Goal: Transaction & Acquisition: Purchase product/service

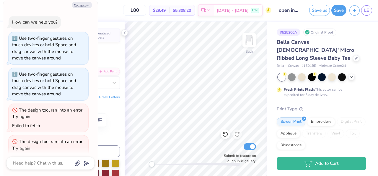
scroll to position [44, 0]
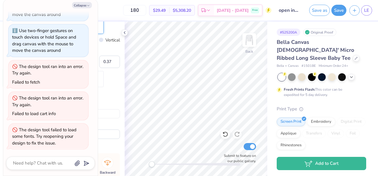
type textarea "x"
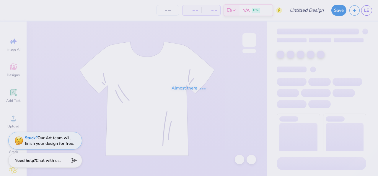
type input "open invite round"
type input "12"
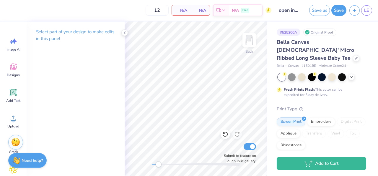
drag, startPoint x: 152, startPoint y: 163, endPoint x: 158, endPoint y: 162, distance: 6.3
click at [158, 162] on div "Accessibility label" at bounding box center [158, 165] width 6 height 6
click at [14, 49] on span "Image AI" at bounding box center [13, 49] width 14 height 5
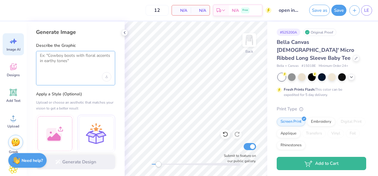
click at [52, 53] on textarea at bounding box center [75, 60] width 71 height 15
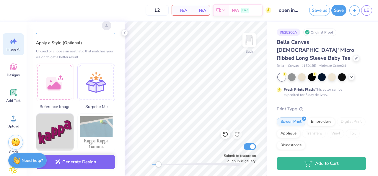
scroll to position [49, 0]
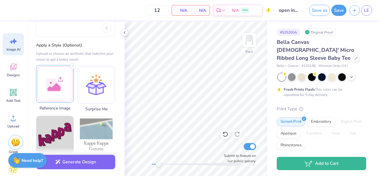
click at [60, 81] on div at bounding box center [55, 84] width 38 height 38
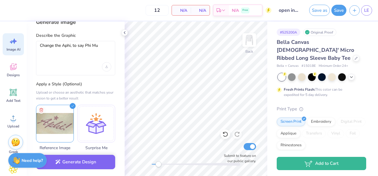
scroll to position [7, 0]
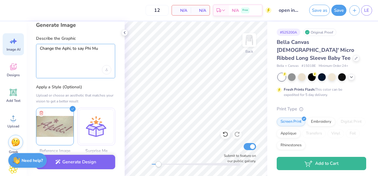
click at [71, 48] on textarea "Change the Aphi, to say Phi Mu" at bounding box center [75, 53] width 71 height 15
type textarea "Change the Aphi! to say Phi Mu!"
click at [354, 56] on icon at bounding box center [355, 57] width 3 height 3
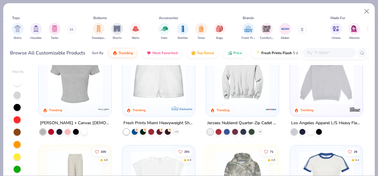
scroll to position [431, 0]
click at [75, 98] on img at bounding box center [75, 77] width 61 height 55
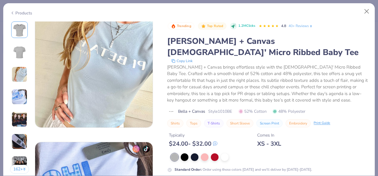
scroll to position [276, 0]
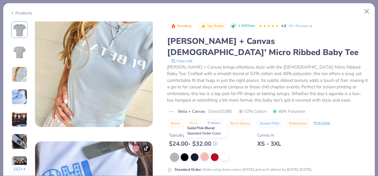
click at [207, 153] on div at bounding box center [205, 157] width 8 height 8
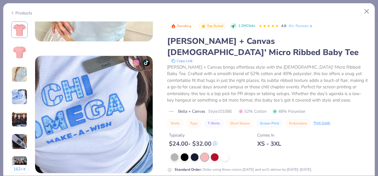
scroll to position [228, 0]
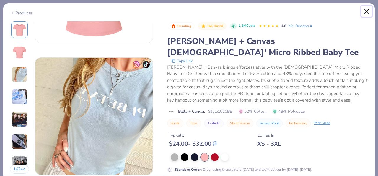
click at [366, 7] on button "Close" at bounding box center [366, 11] width 11 height 11
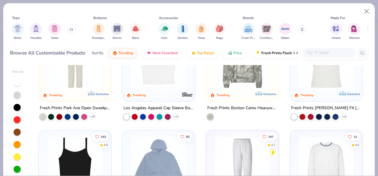
scroll to position [481, 0]
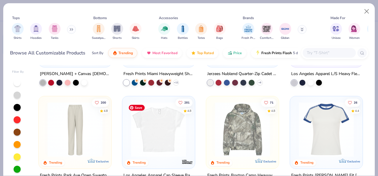
click at [158, 128] on img at bounding box center [158, 129] width 61 height 55
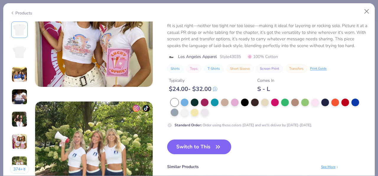
scroll to position [712, 0]
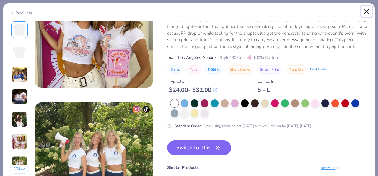
click at [369, 10] on button "Close" at bounding box center [366, 11] width 11 height 11
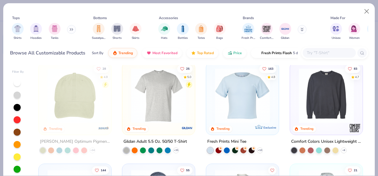
scroll to position [924, 0]
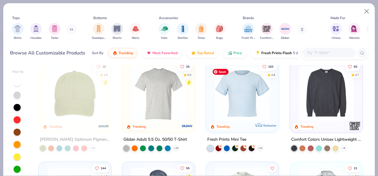
click at [242, 95] on img at bounding box center [242, 93] width 61 height 55
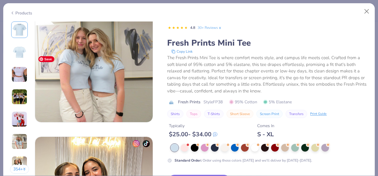
scroll to position [679, 0]
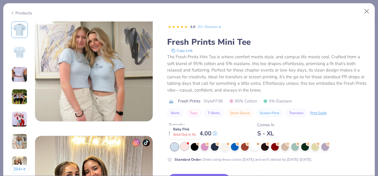
click at [184, 147] on div at bounding box center [185, 147] width 8 height 8
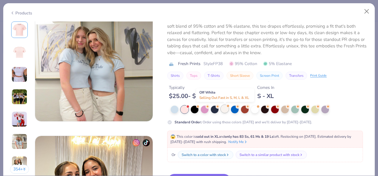
click at [223, 111] on div at bounding box center [225, 109] width 8 height 8
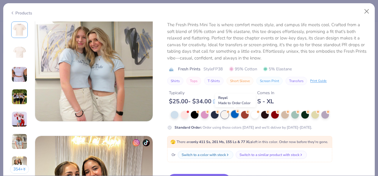
click at [234, 115] on div at bounding box center [235, 115] width 8 height 8
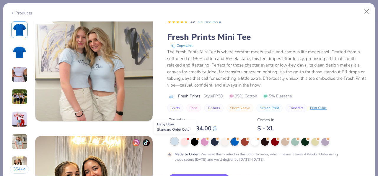
click at [172, 143] on div at bounding box center [175, 142] width 8 height 8
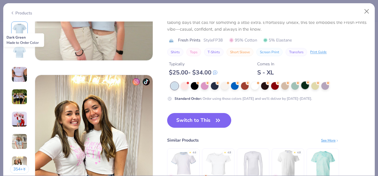
scroll to position [803, 0]
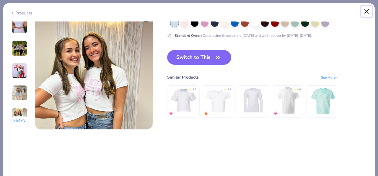
click at [367, 10] on button "Close" at bounding box center [366, 11] width 11 height 11
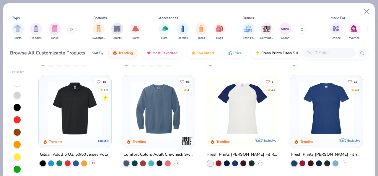
scroll to position [1516, 0]
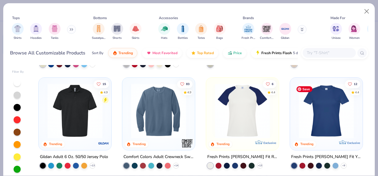
click at [335, 115] on img at bounding box center [326, 111] width 61 height 55
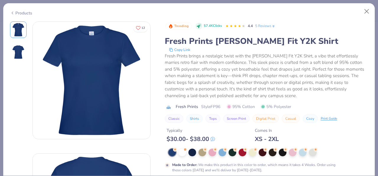
click at [183, 93] on div "Fresh Prints brings a nostalgic twist with the Naomi Slim Fit Y2K Shirt, a vibe…" at bounding box center [266, 76] width 203 height 47
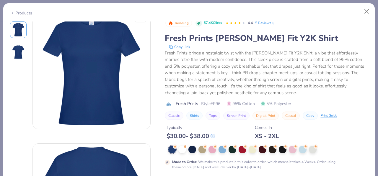
scroll to position [11, 0]
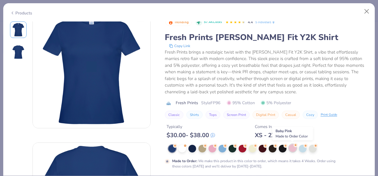
click at [294, 149] on div at bounding box center [293, 149] width 8 height 8
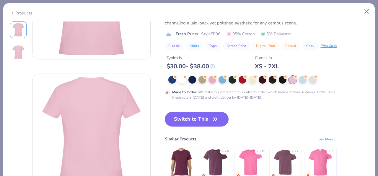
scroll to position [81, 0]
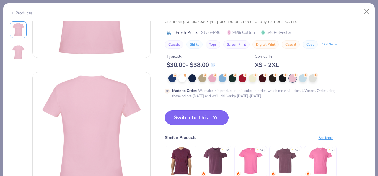
click at [187, 113] on button "Switch to This" at bounding box center [197, 118] width 64 height 15
type input "50"
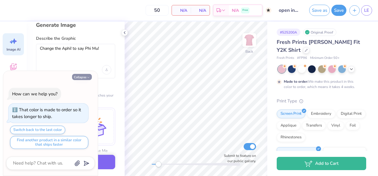
click at [84, 79] on button "Collapse" at bounding box center [82, 77] width 20 height 6
type textarea "x"
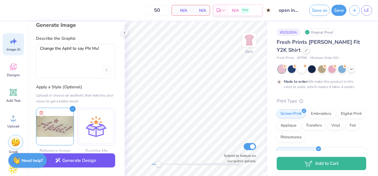
click at [86, 166] on button "Generate Design" at bounding box center [75, 161] width 79 height 14
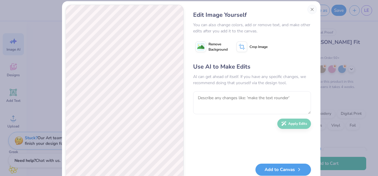
scroll to position [7, 0]
click at [220, 98] on textarea at bounding box center [252, 102] width 118 height 23
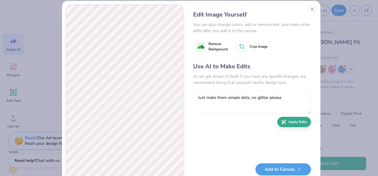
type textarea "Just make them simple dots, no glitter please"
click at [290, 118] on button "Apply Edits" at bounding box center [294, 122] width 34 height 10
